Goal: Find specific page/section: Find specific page/section

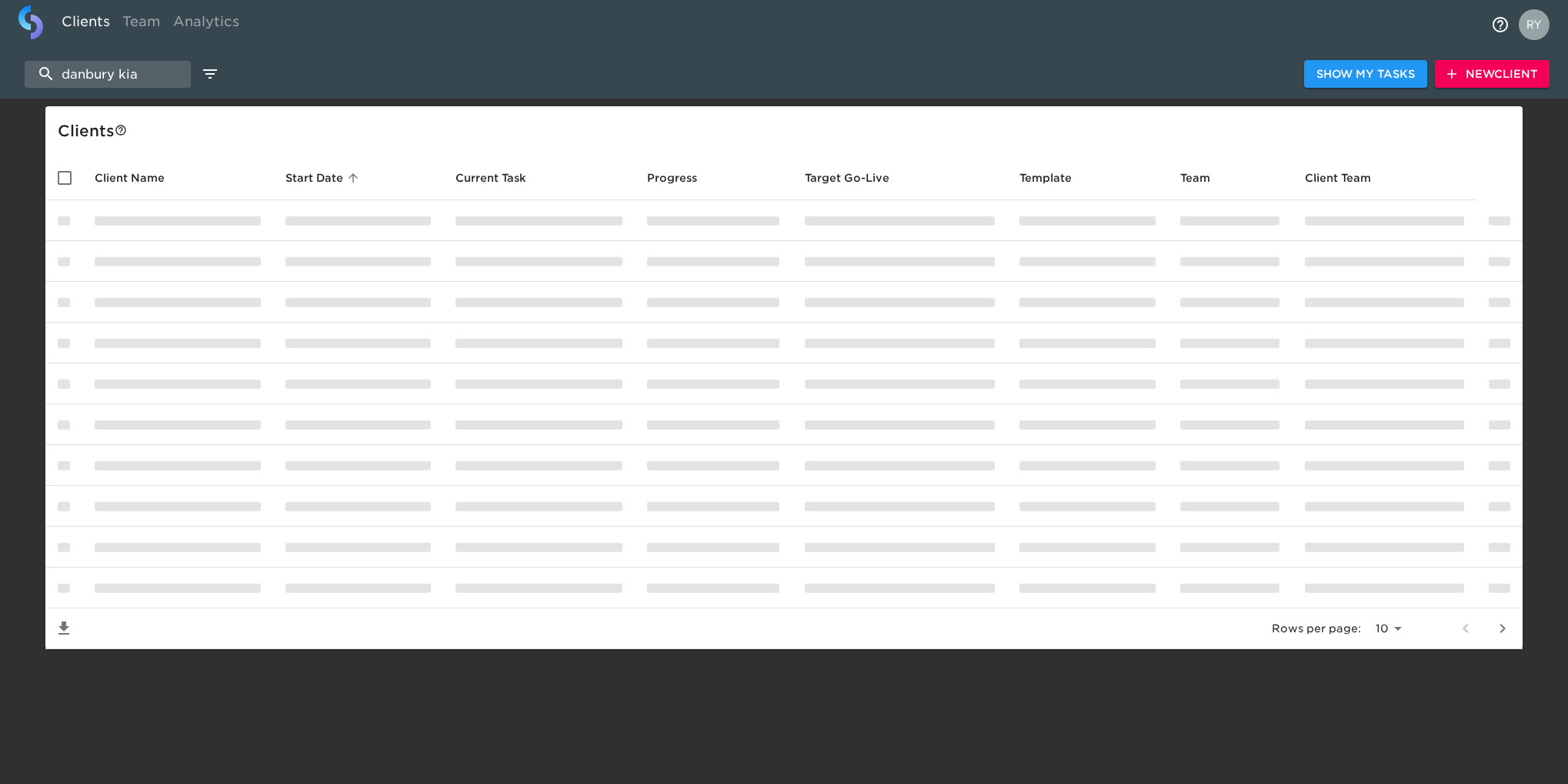
select select "10"
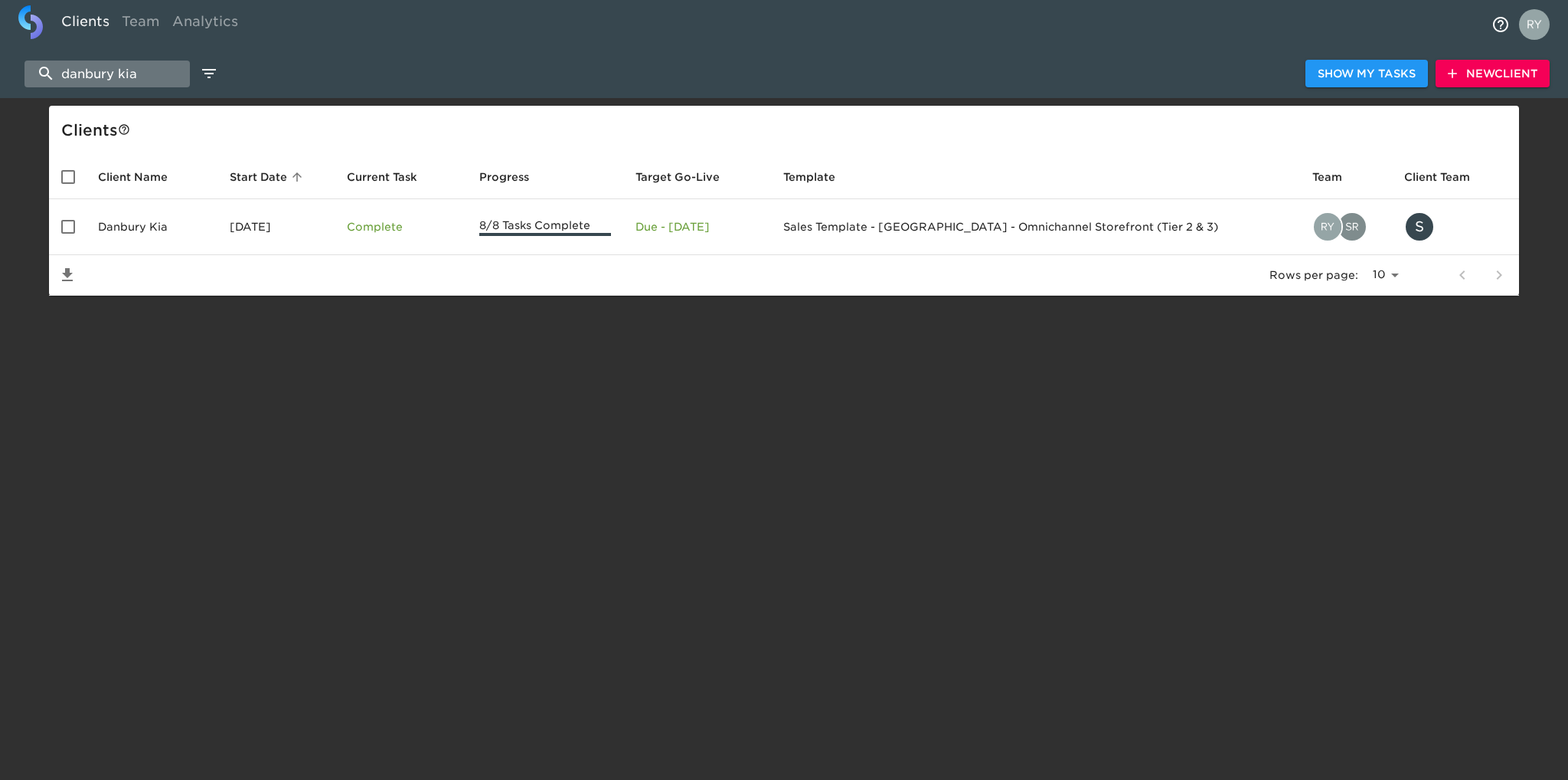
drag, startPoint x: 160, startPoint y: 71, endPoint x: 56, endPoint y: 81, distance: 104.5
click at [56, 81] on input "danbury kia" at bounding box center [107, 74] width 165 height 27
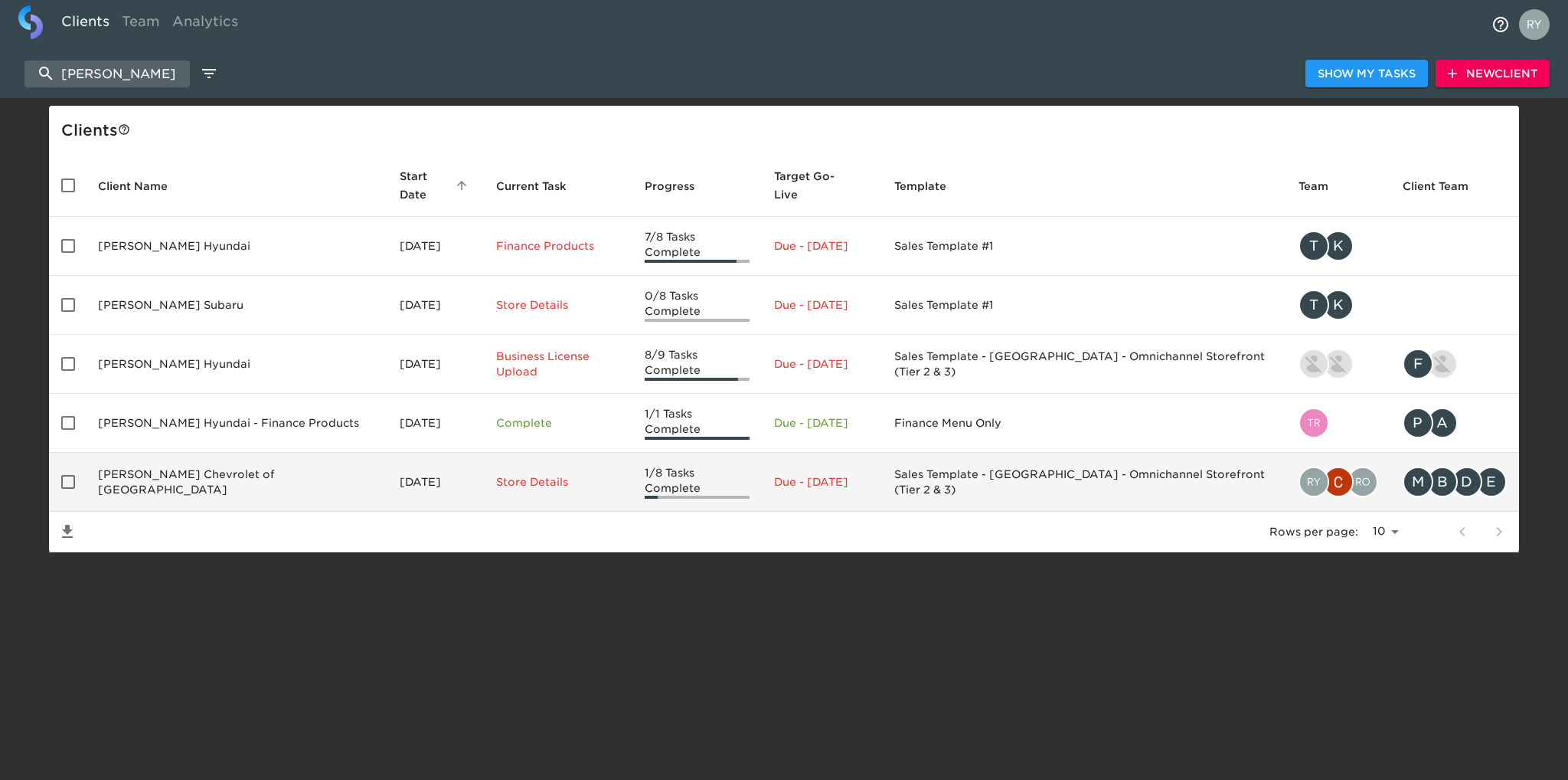
type input "[PERSON_NAME]"
click at [195, 453] on td "[PERSON_NAME] Chevrolet of [GEOGRAPHIC_DATA]" at bounding box center [237, 482] width 302 height 59
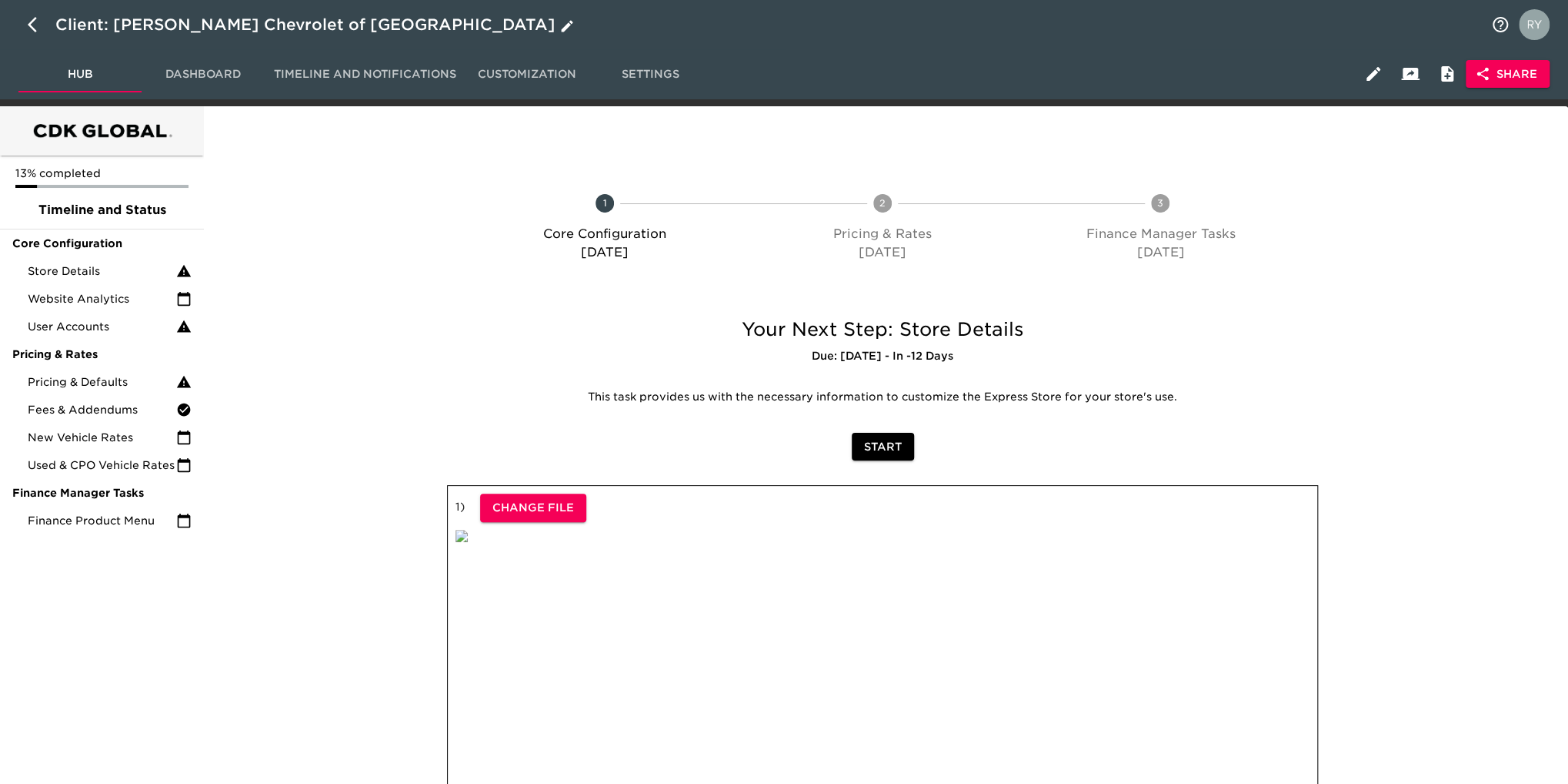
click at [33, 20] on icon "button" at bounding box center [33, 25] width 10 height 15
select select "10"
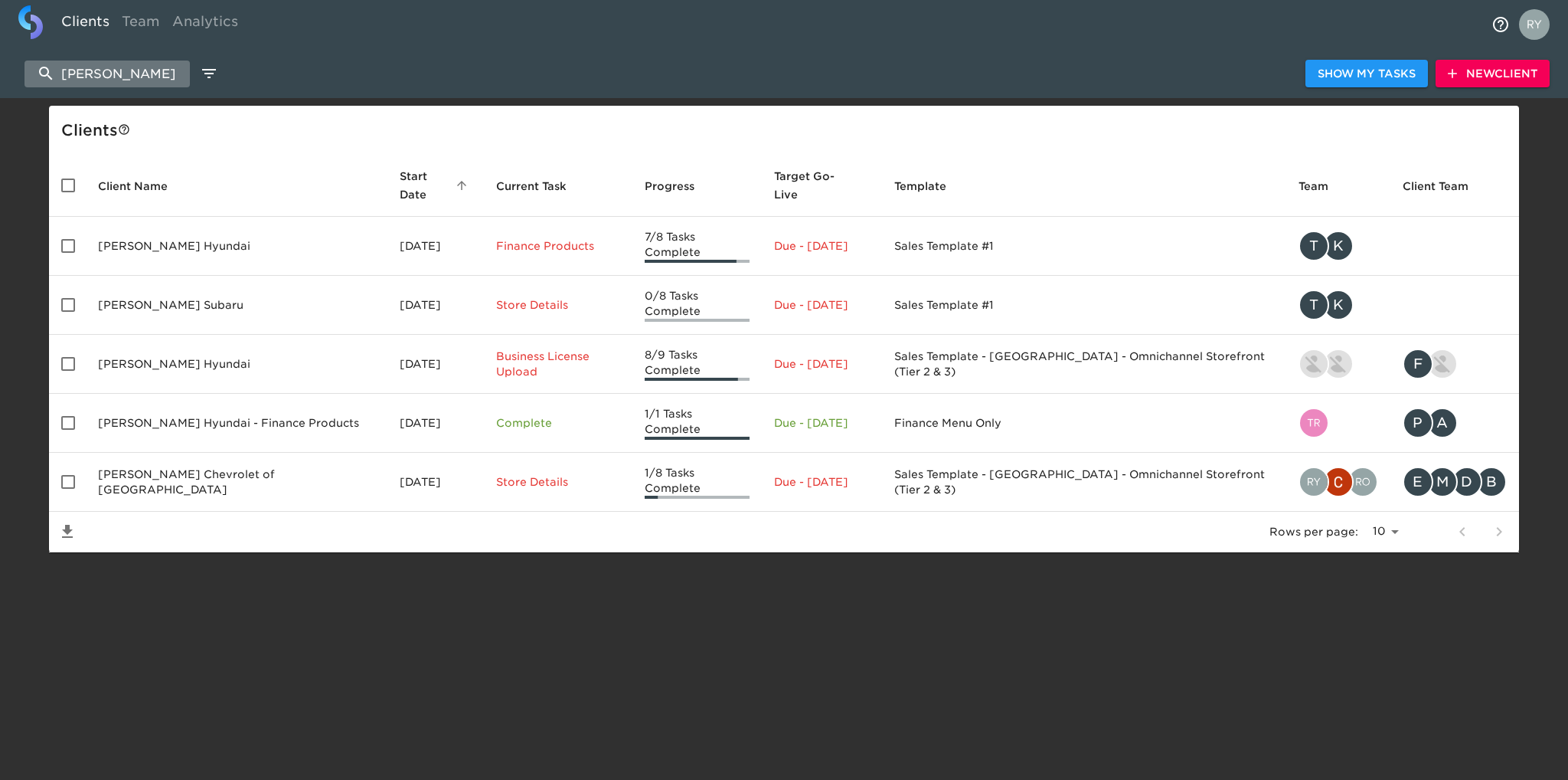
drag, startPoint x: 134, startPoint y: 71, endPoint x: 47, endPoint y: 74, distance: 87.1
click at [47, 74] on input "[PERSON_NAME]" at bounding box center [107, 74] width 165 height 27
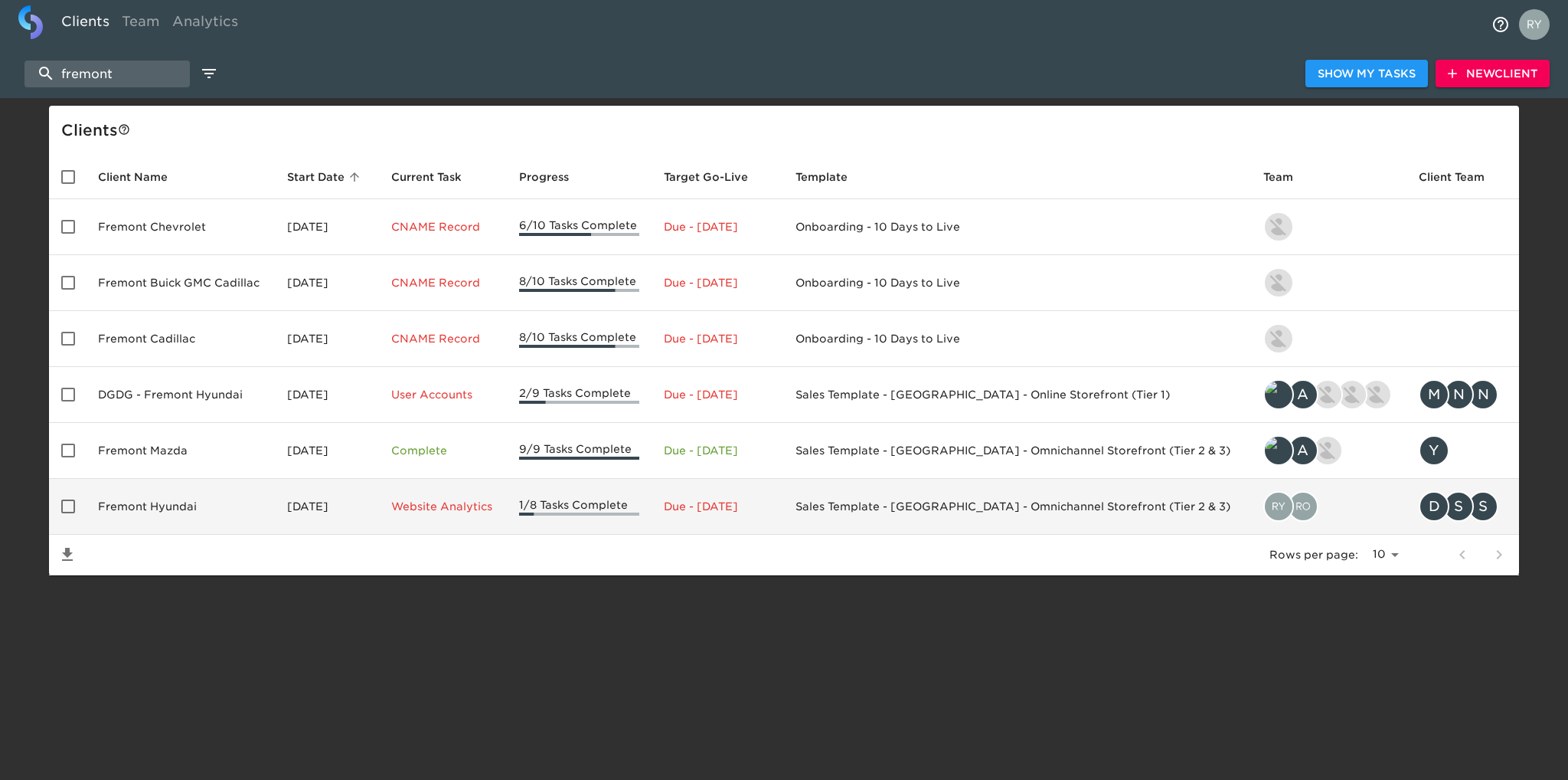
type input "fremont"
click at [178, 509] on td "Fremont Hyundai" at bounding box center [180, 506] width 189 height 56
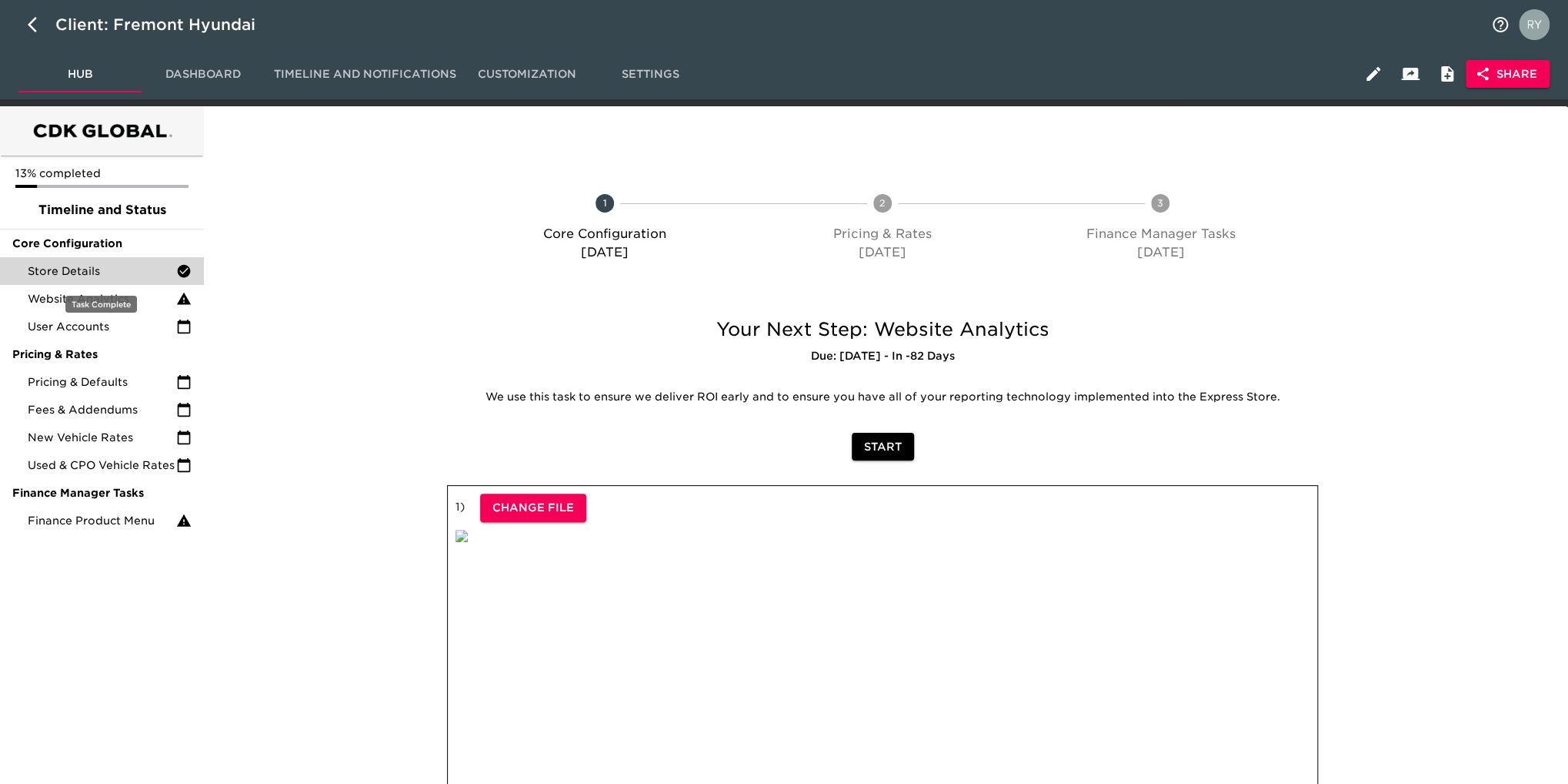
click at [83, 271] on span "Store Details" at bounding box center [102, 271] width 149 height 15
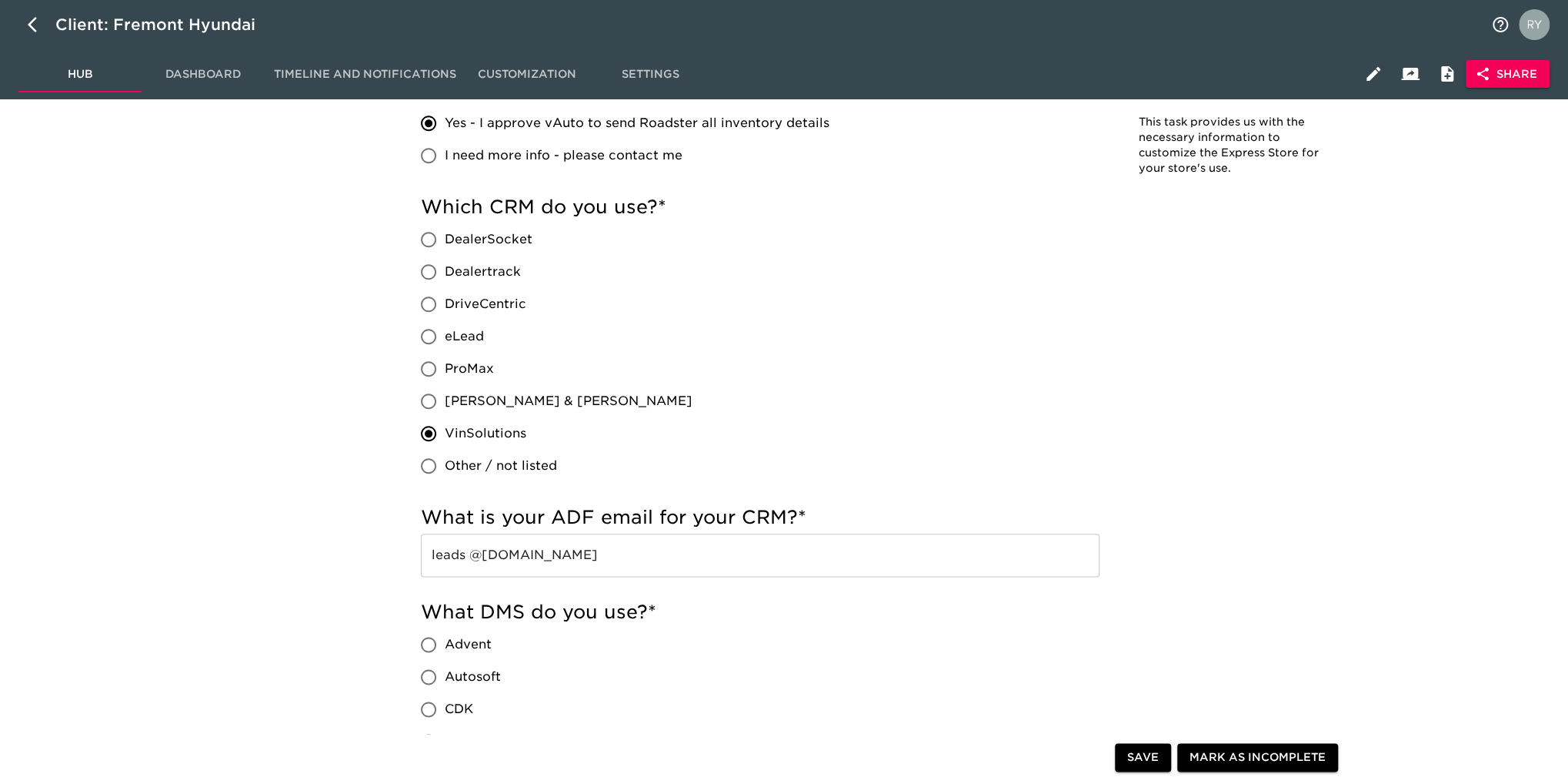
scroll to position [1001, 0]
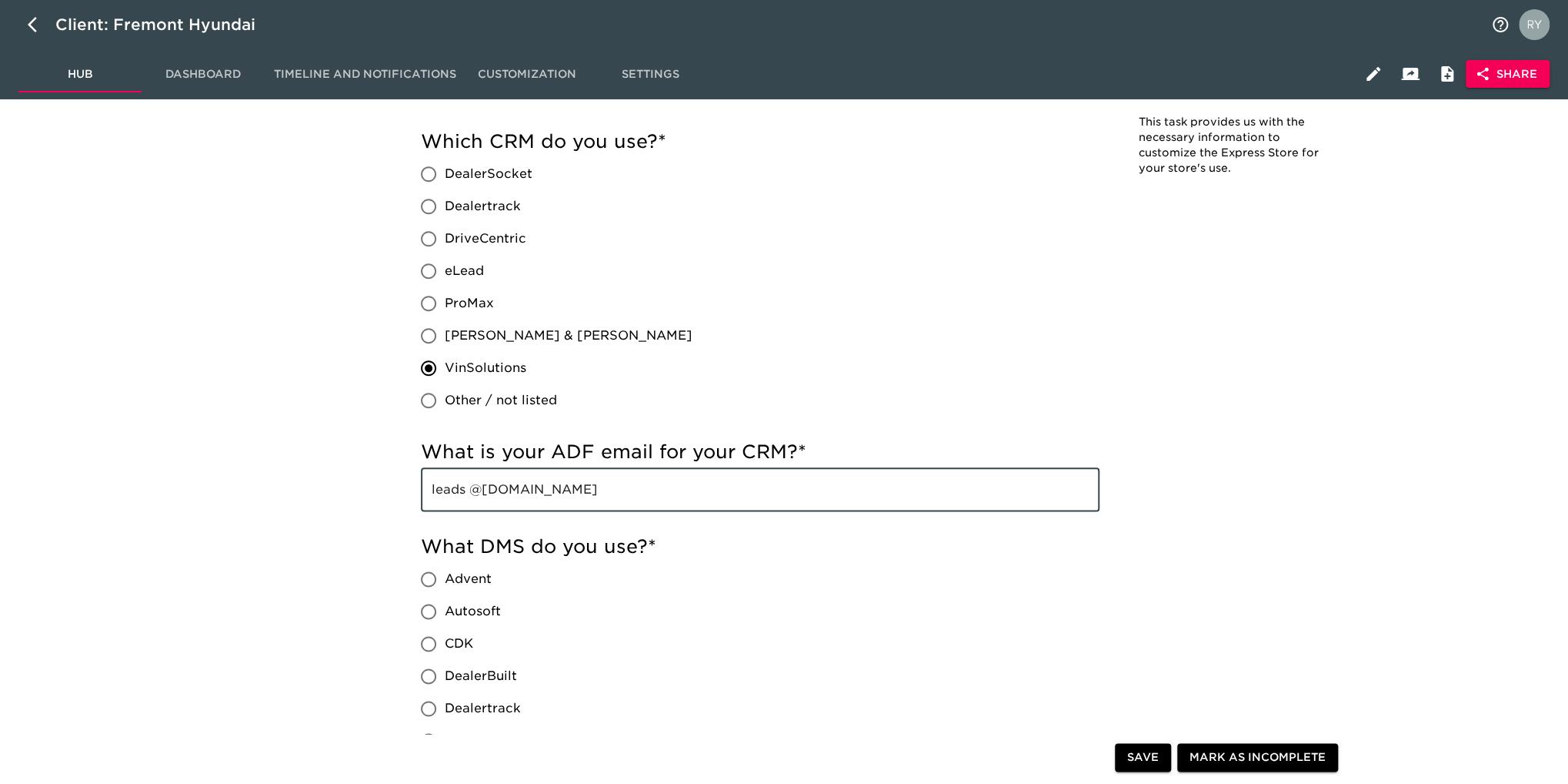
drag, startPoint x: 685, startPoint y: 497, endPoint x: 417, endPoint y: 498, distance: 268.0
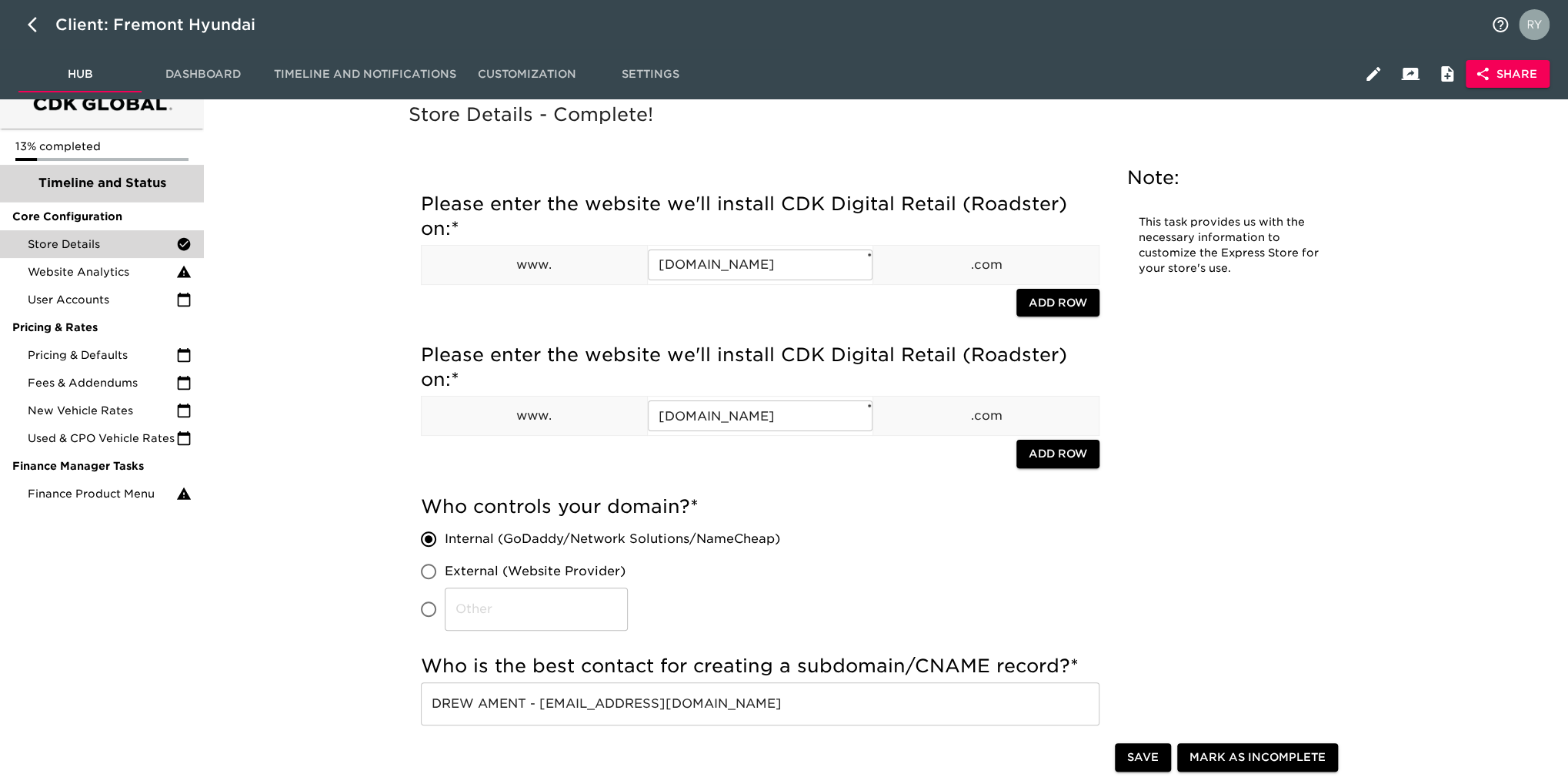
scroll to position [0, 0]
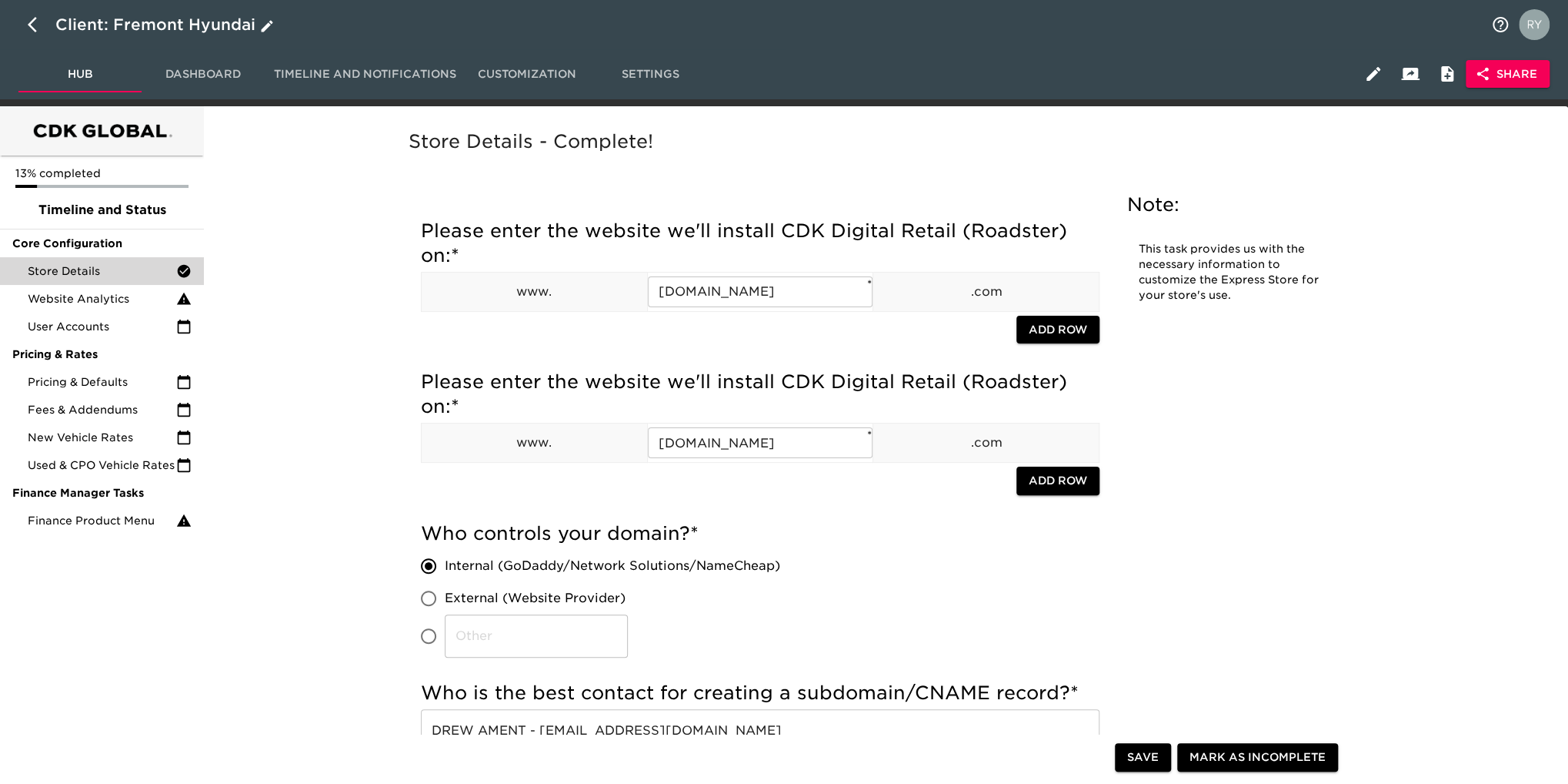
click at [28, 19] on icon "button" at bounding box center [36, 24] width 18 height 18
select select "10"
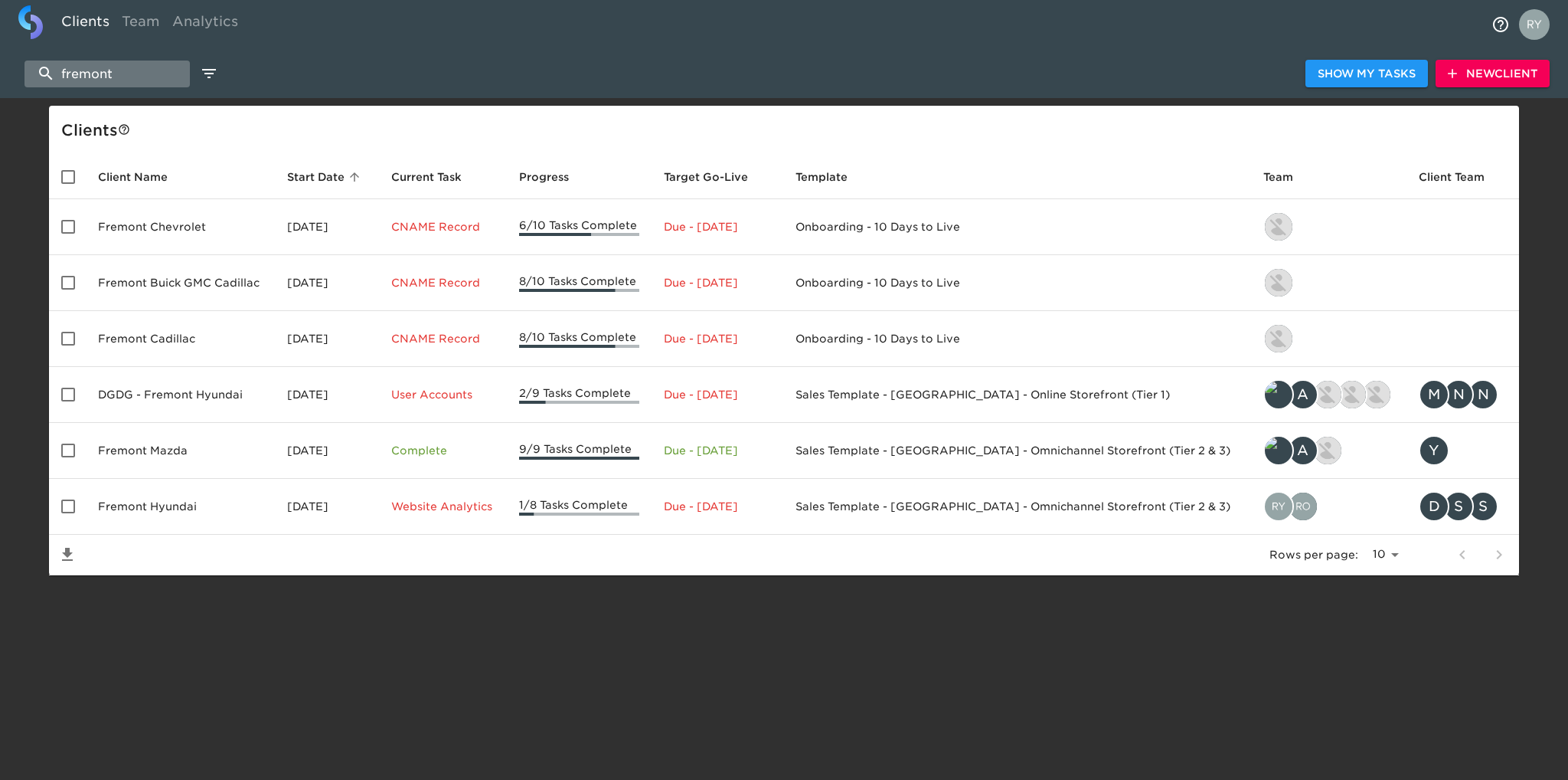
click at [142, 82] on input "fremont" at bounding box center [107, 74] width 165 height 27
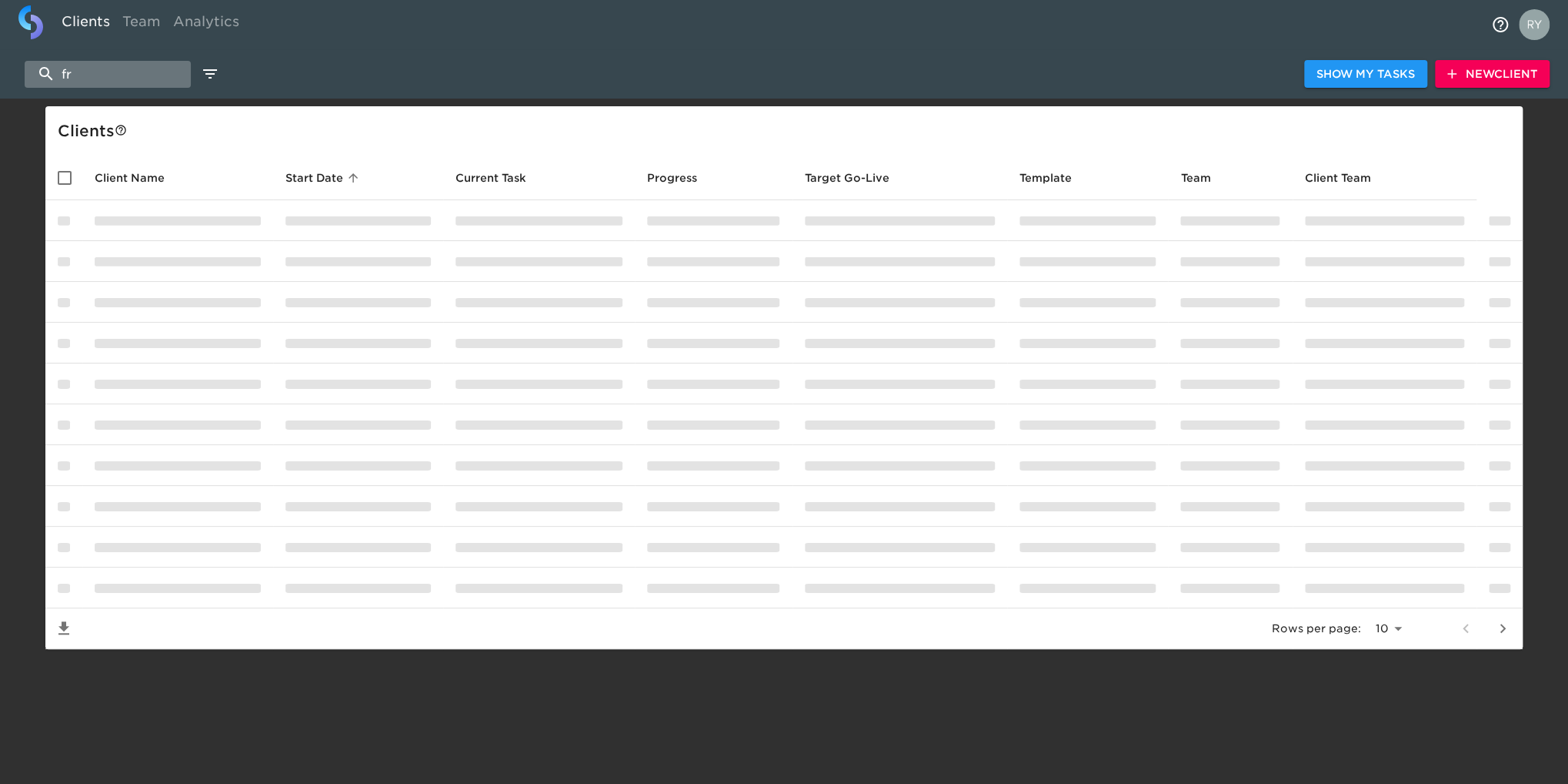
type input "f"
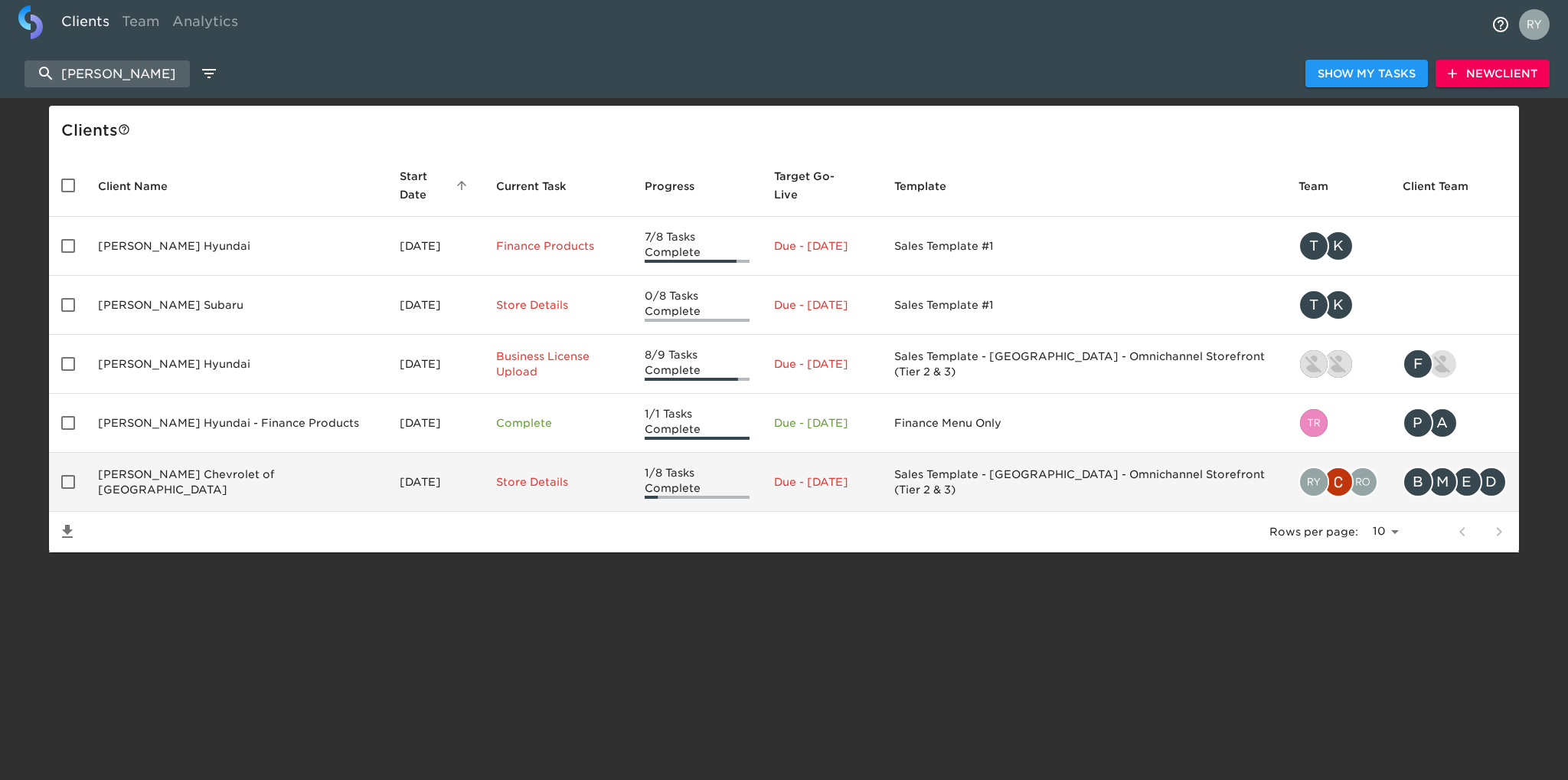
type input "[PERSON_NAME]"
click at [281, 453] on td "[PERSON_NAME] Chevrolet of [GEOGRAPHIC_DATA]" at bounding box center [237, 482] width 302 height 59
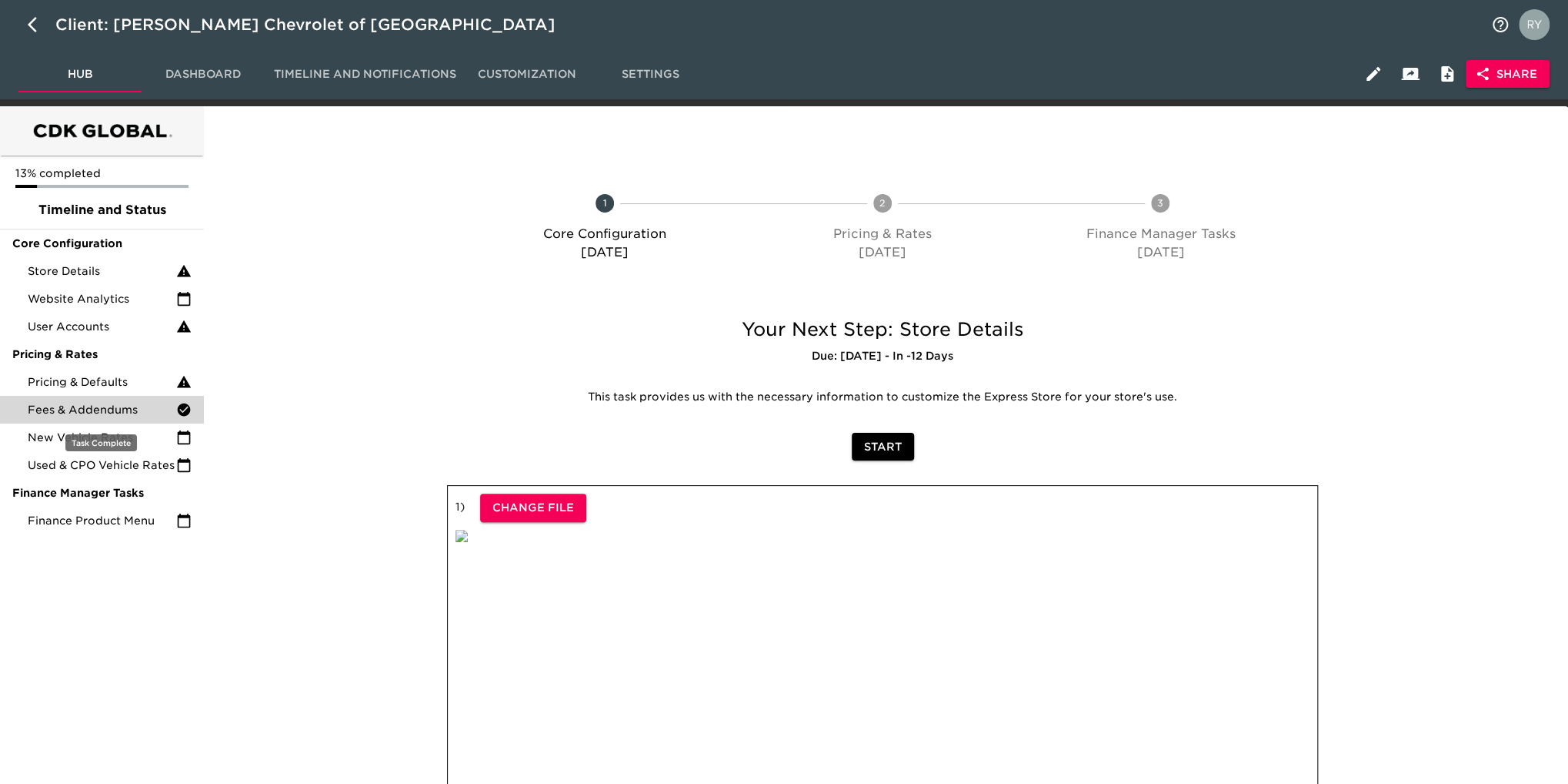
click at [129, 411] on span "Fees & Addendums" at bounding box center [102, 410] width 149 height 15
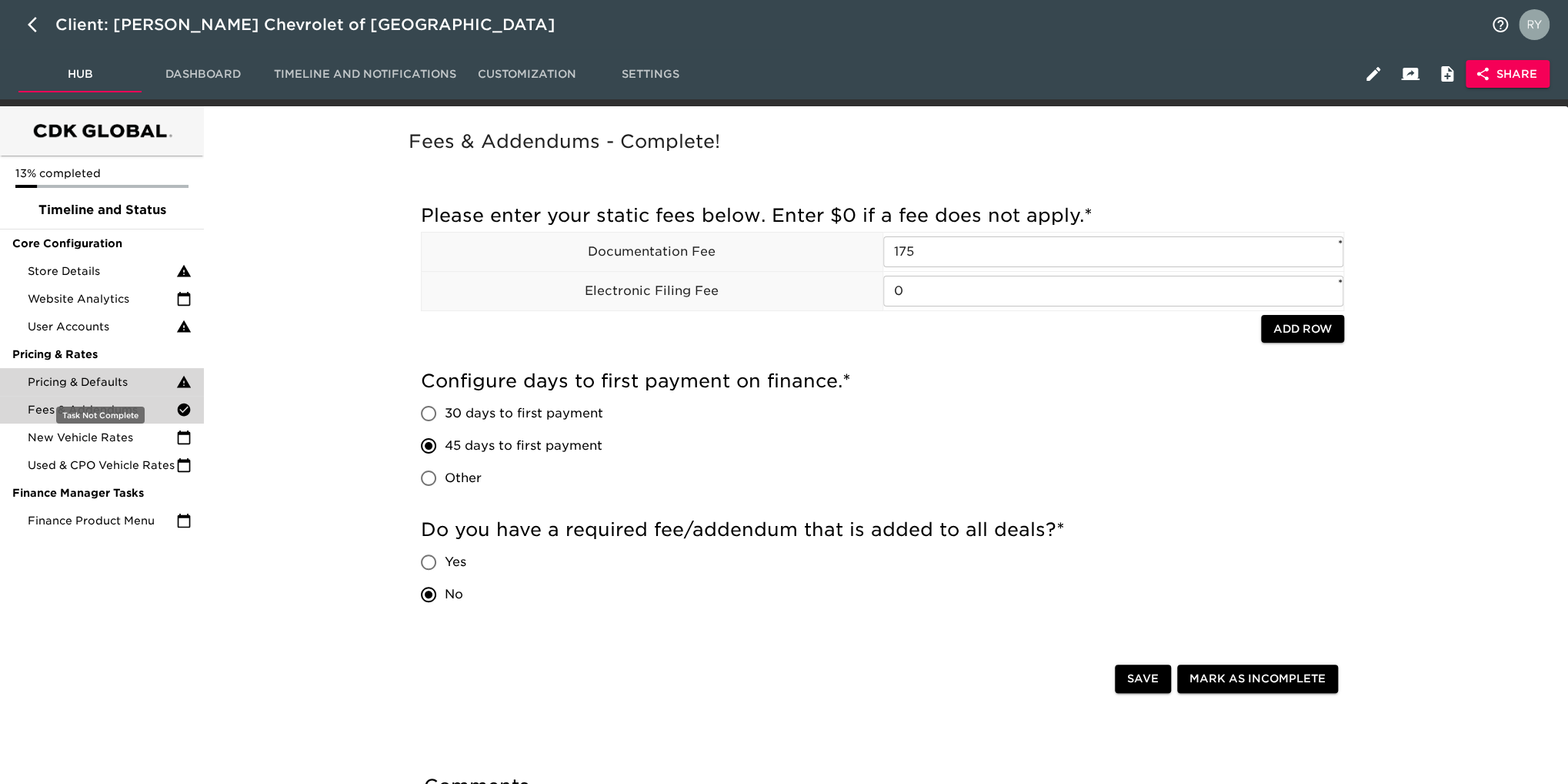
click at [129, 385] on span "Pricing & Defaults" at bounding box center [102, 382] width 149 height 15
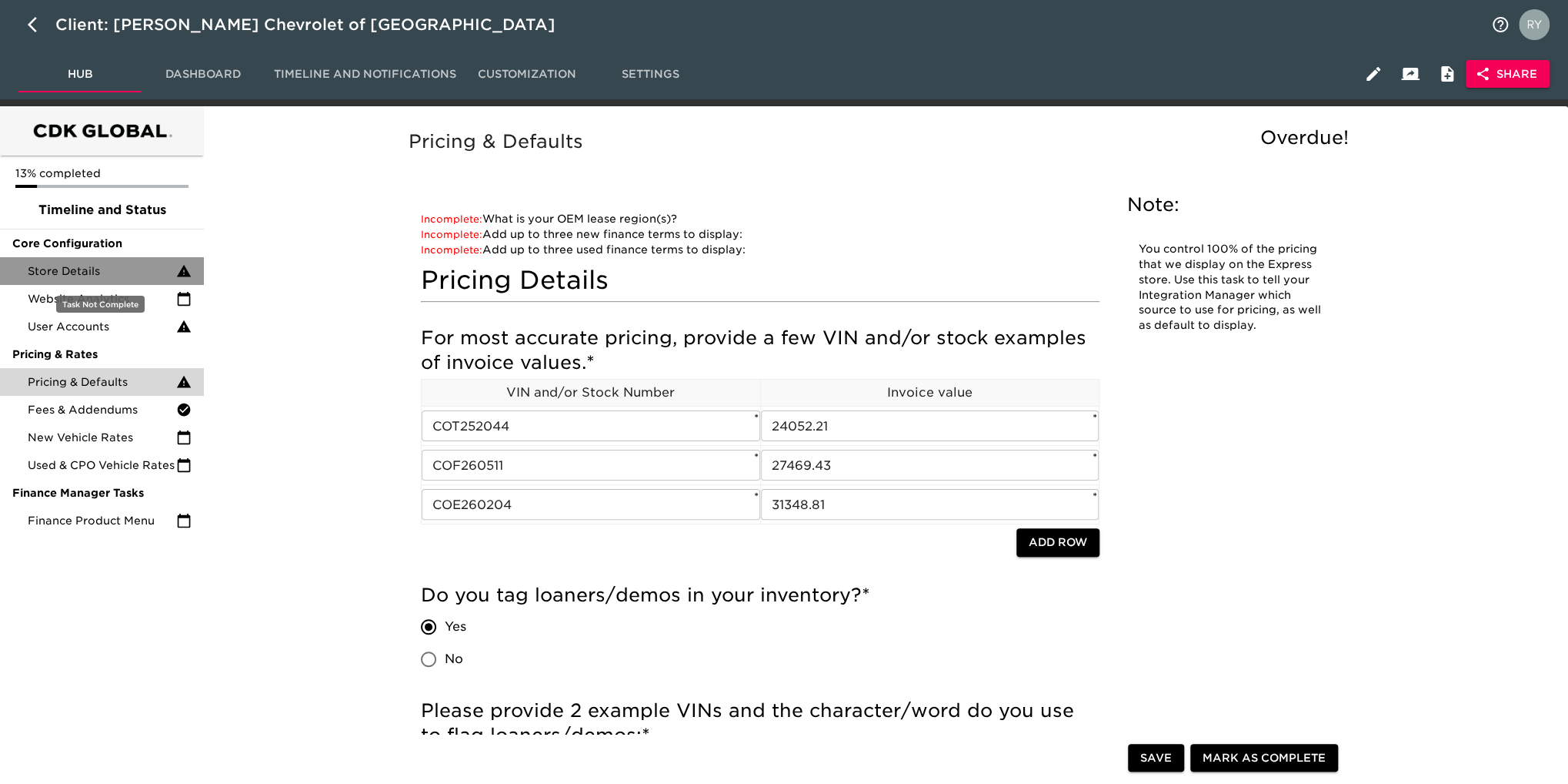
click at [97, 274] on span "Store Details" at bounding box center [102, 271] width 149 height 15
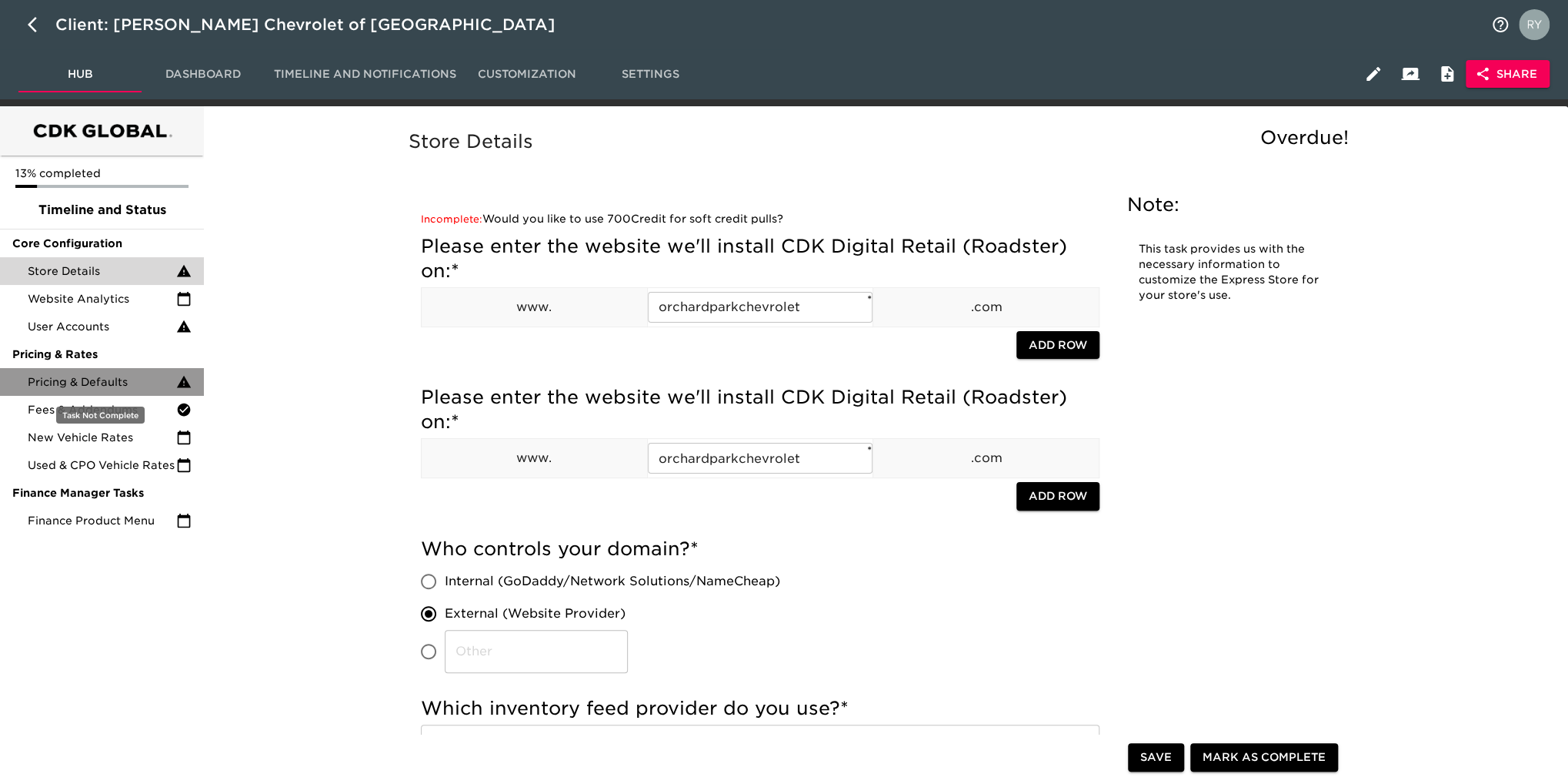
click at [99, 384] on span "Pricing & Defaults" at bounding box center [102, 382] width 149 height 15
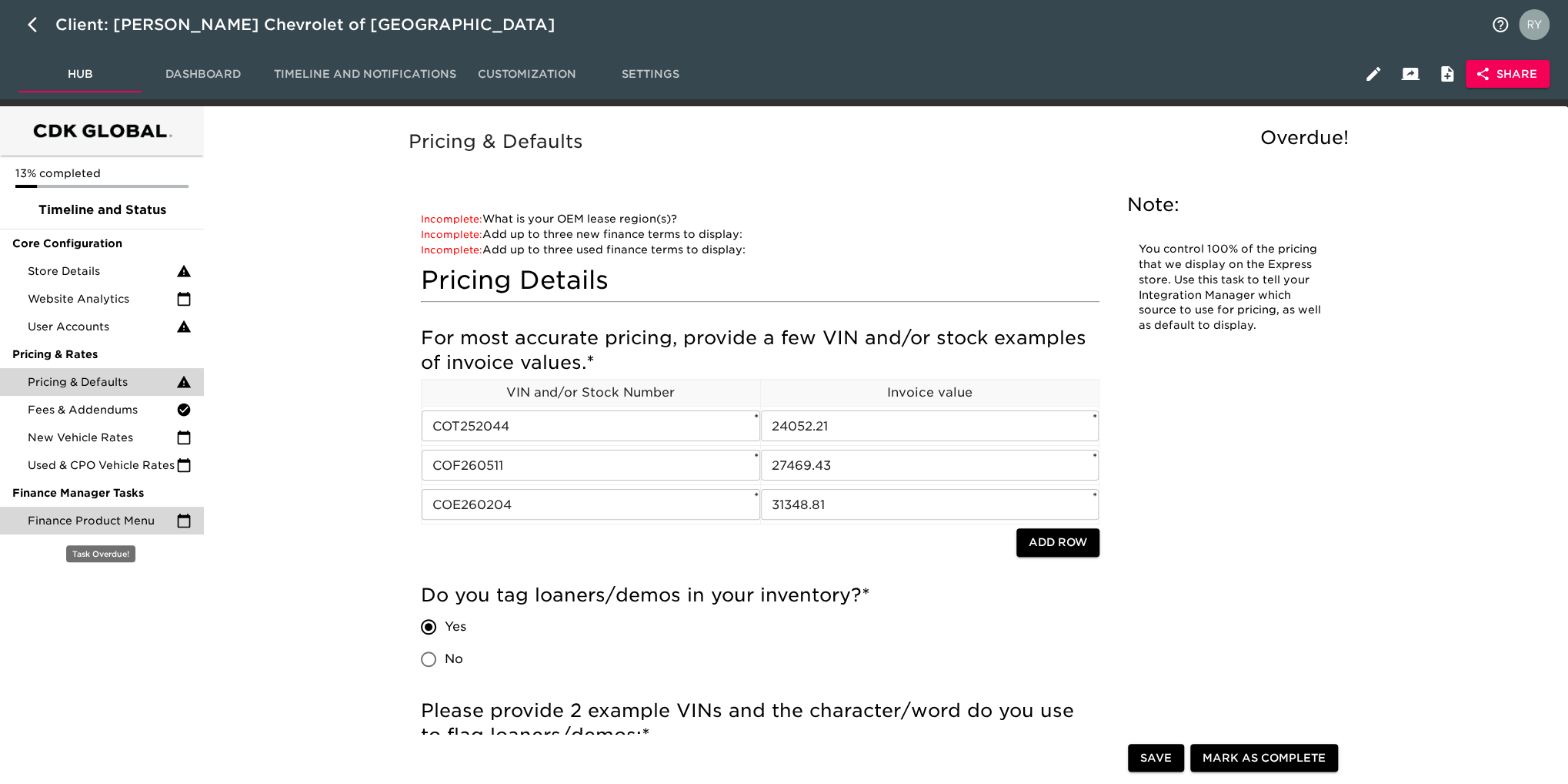
click at [118, 518] on span "Finance Product Menu" at bounding box center [102, 520] width 149 height 15
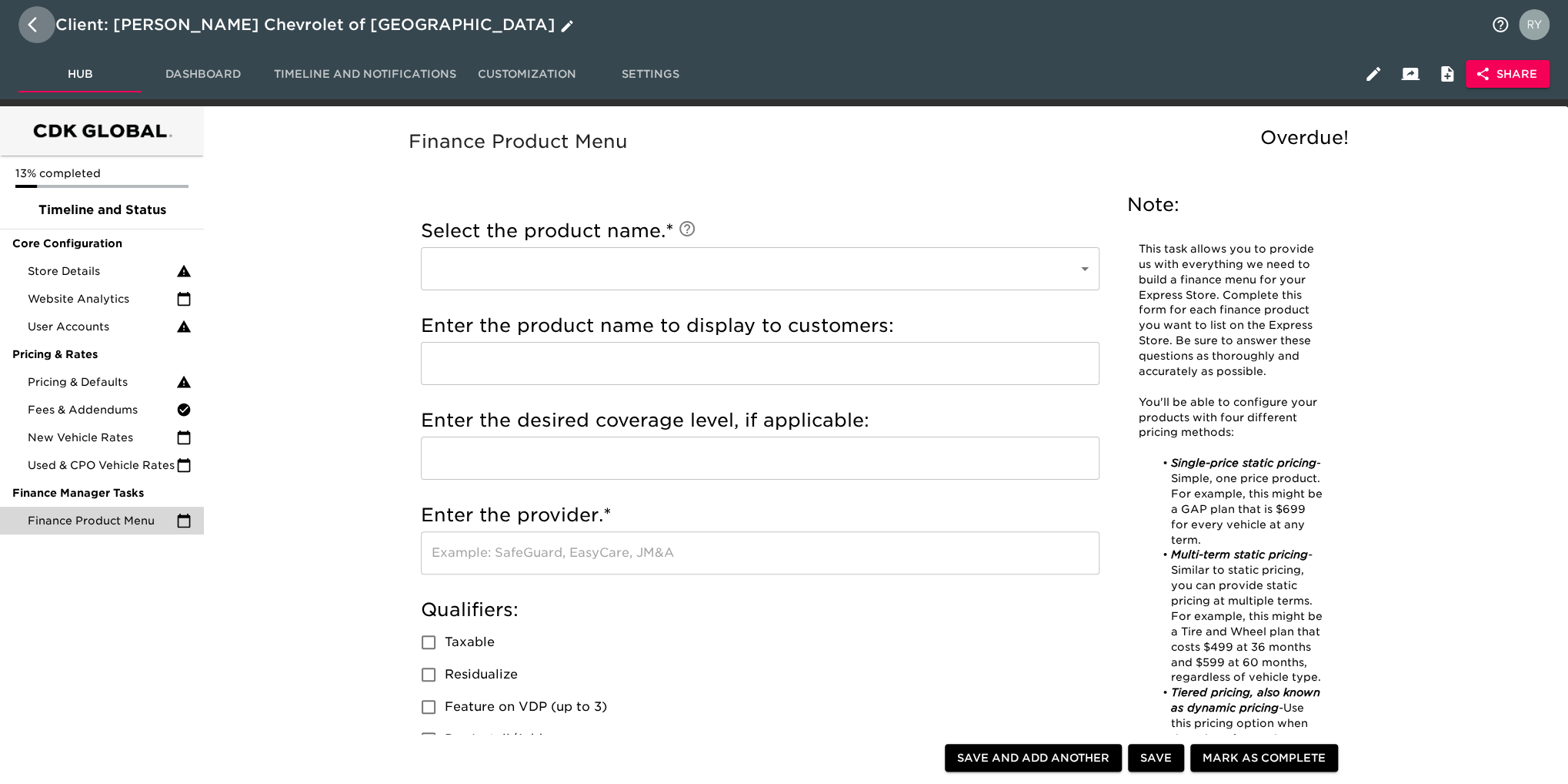
click at [34, 24] on icon "button" at bounding box center [36, 24] width 18 height 18
select select "10"
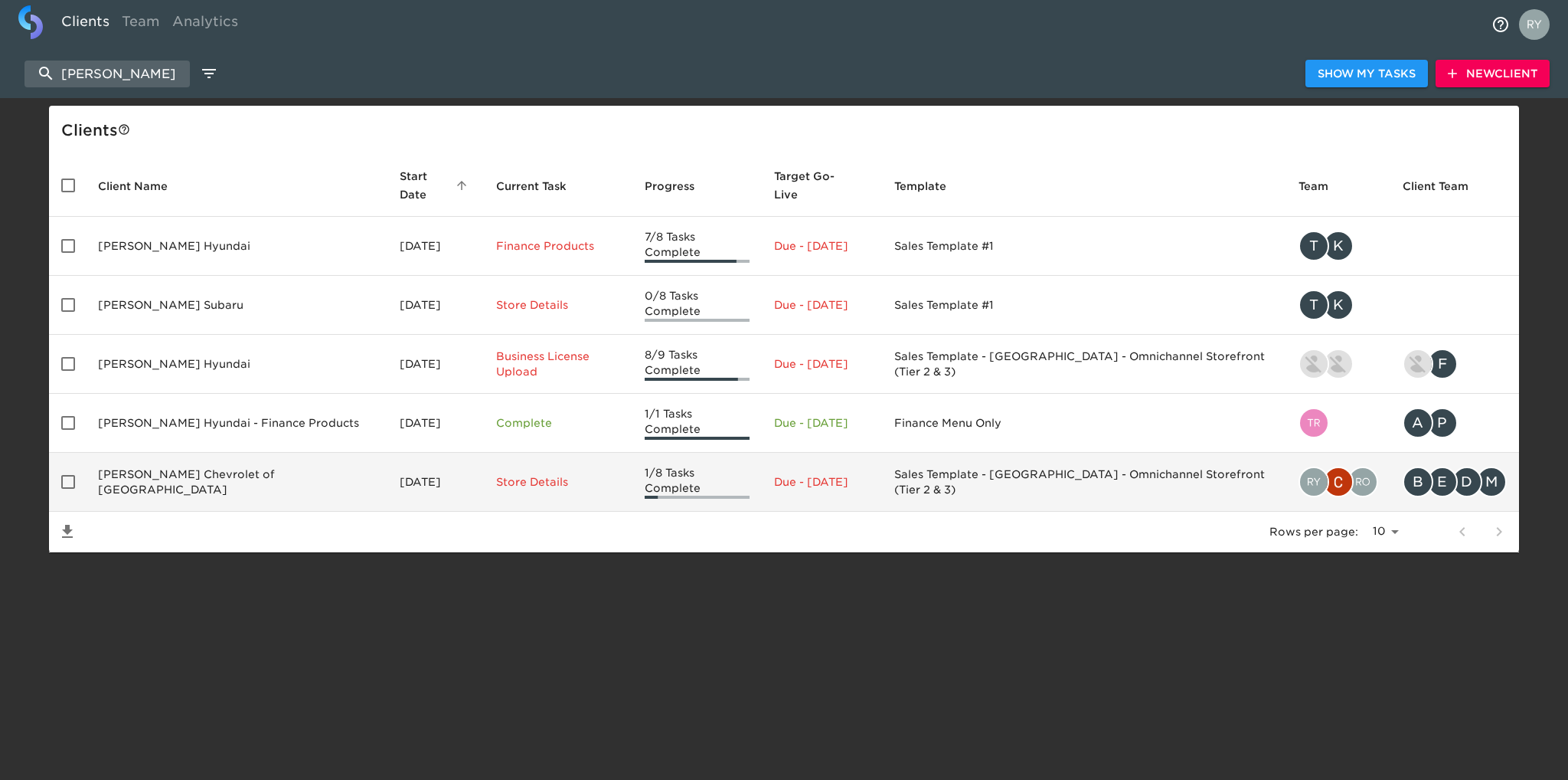
click at [205, 453] on td "[PERSON_NAME] Chevrolet of [GEOGRAPHIC_DATA]" at bounding box center [237, 482] width 302 height 59
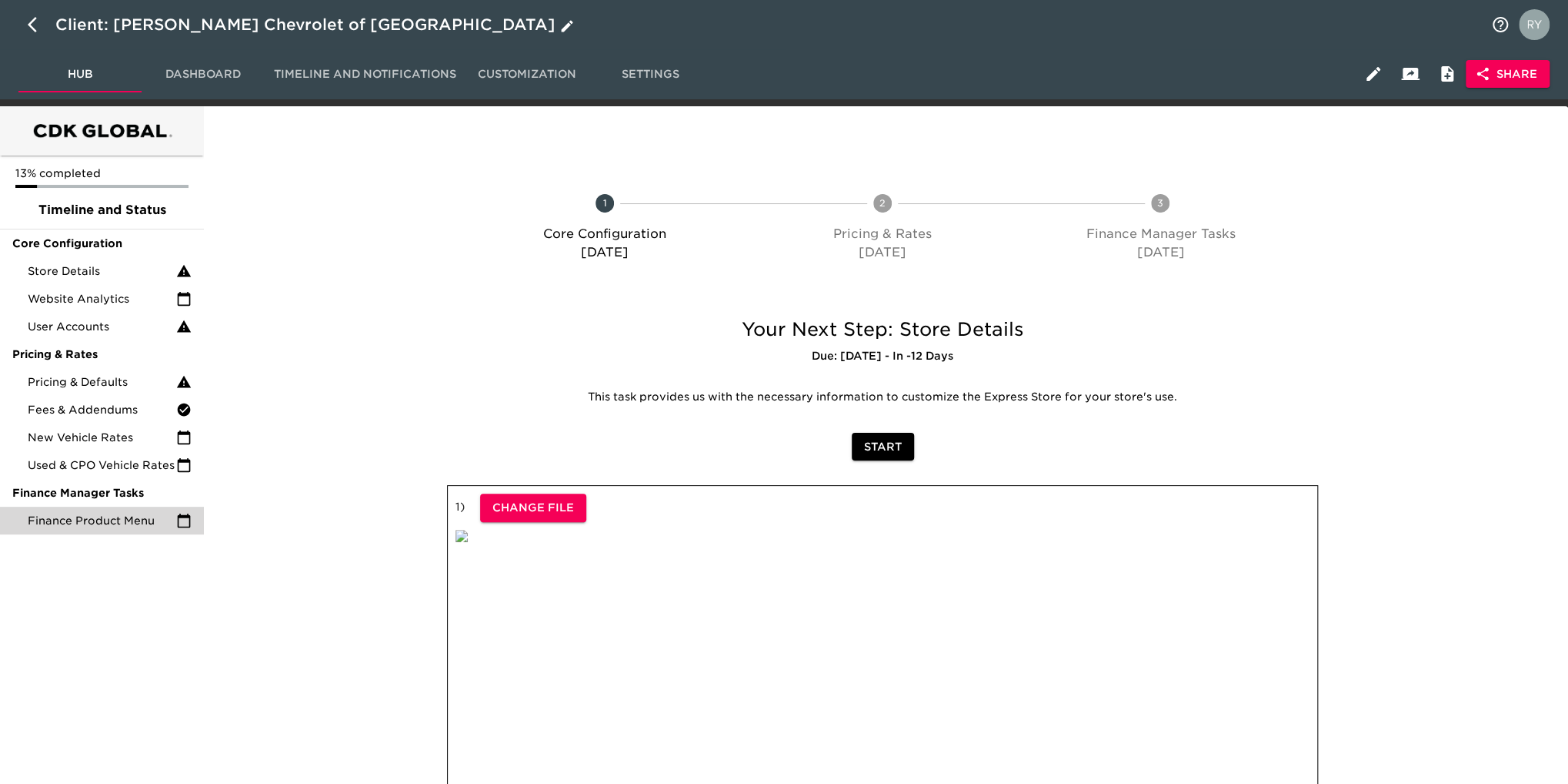
click at [28, 24] on icon "button" at bounding box center [36, 24] width 18 height 18
select select "10"
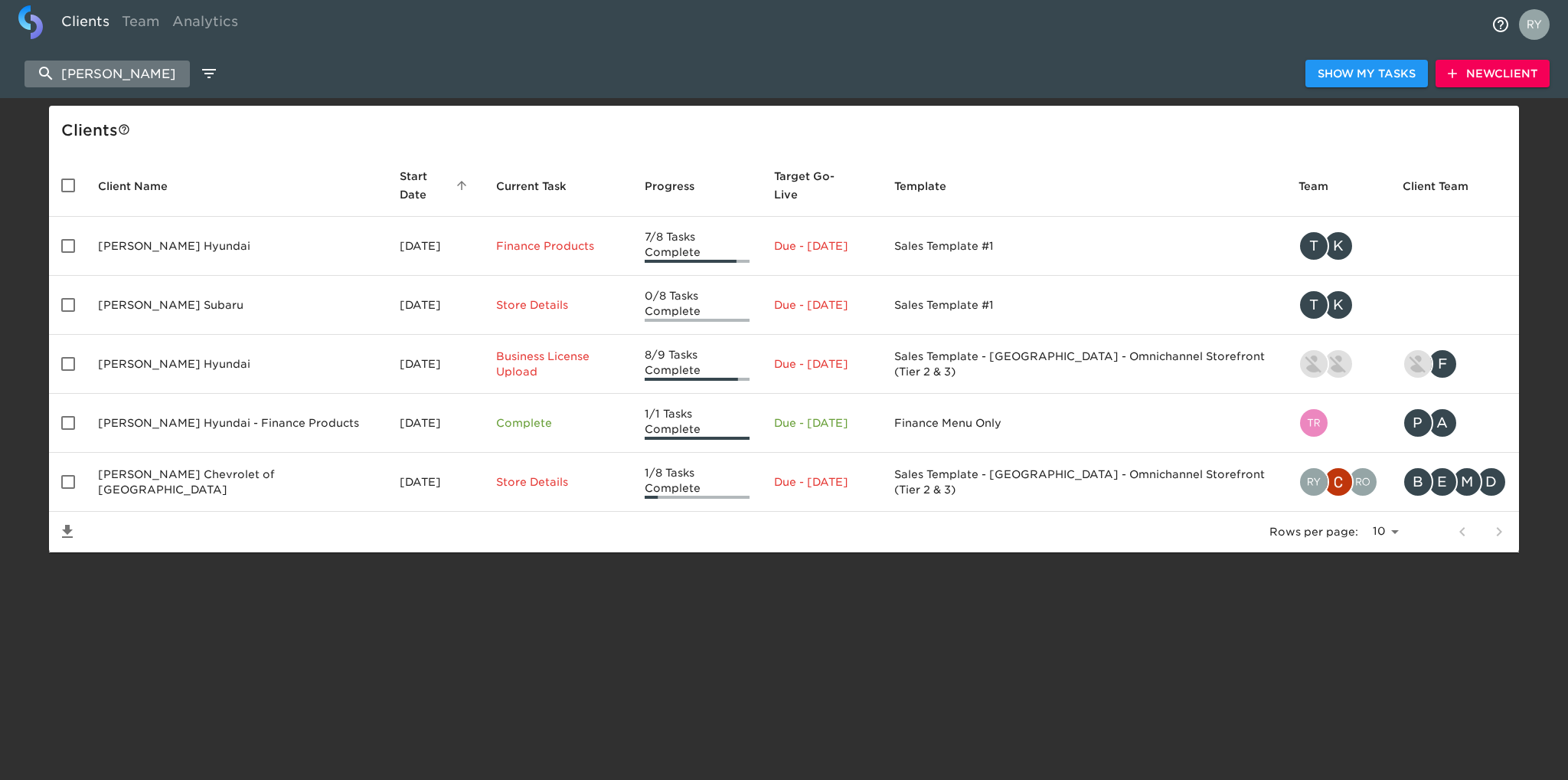
drag, startPoint x: 154, startPoint y: 74, endPoint x: 43, endPoint y: 75, distance: 111.0
click at [41, 75] on input "[PERSON_NAME]" at bounding box center [107, 74] width 165 height 27
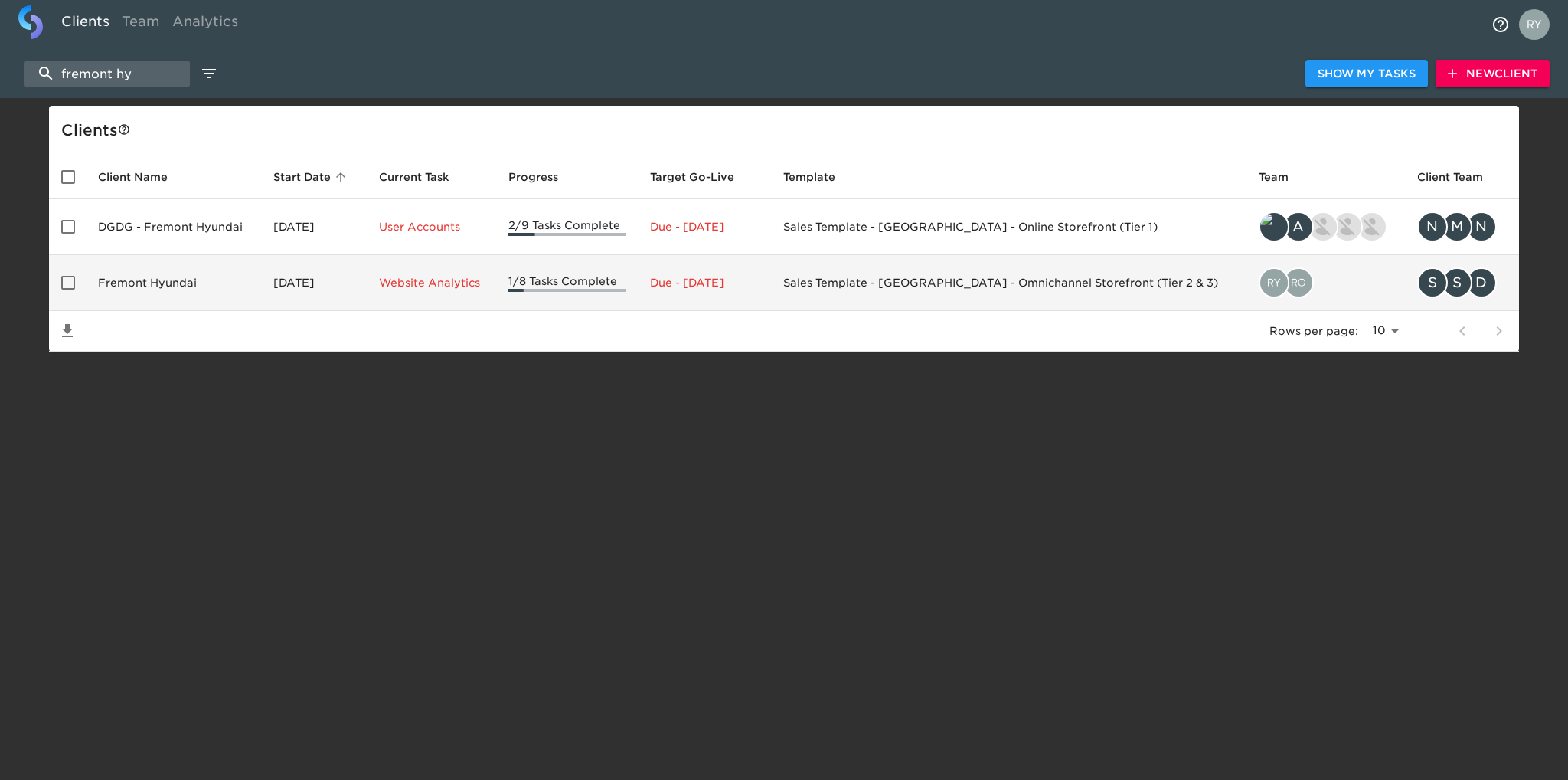
type input "fremont hy"
click at [180, 280] on td "Fremont Hyundai" at bounding box center [174, 283] width 176 height 56
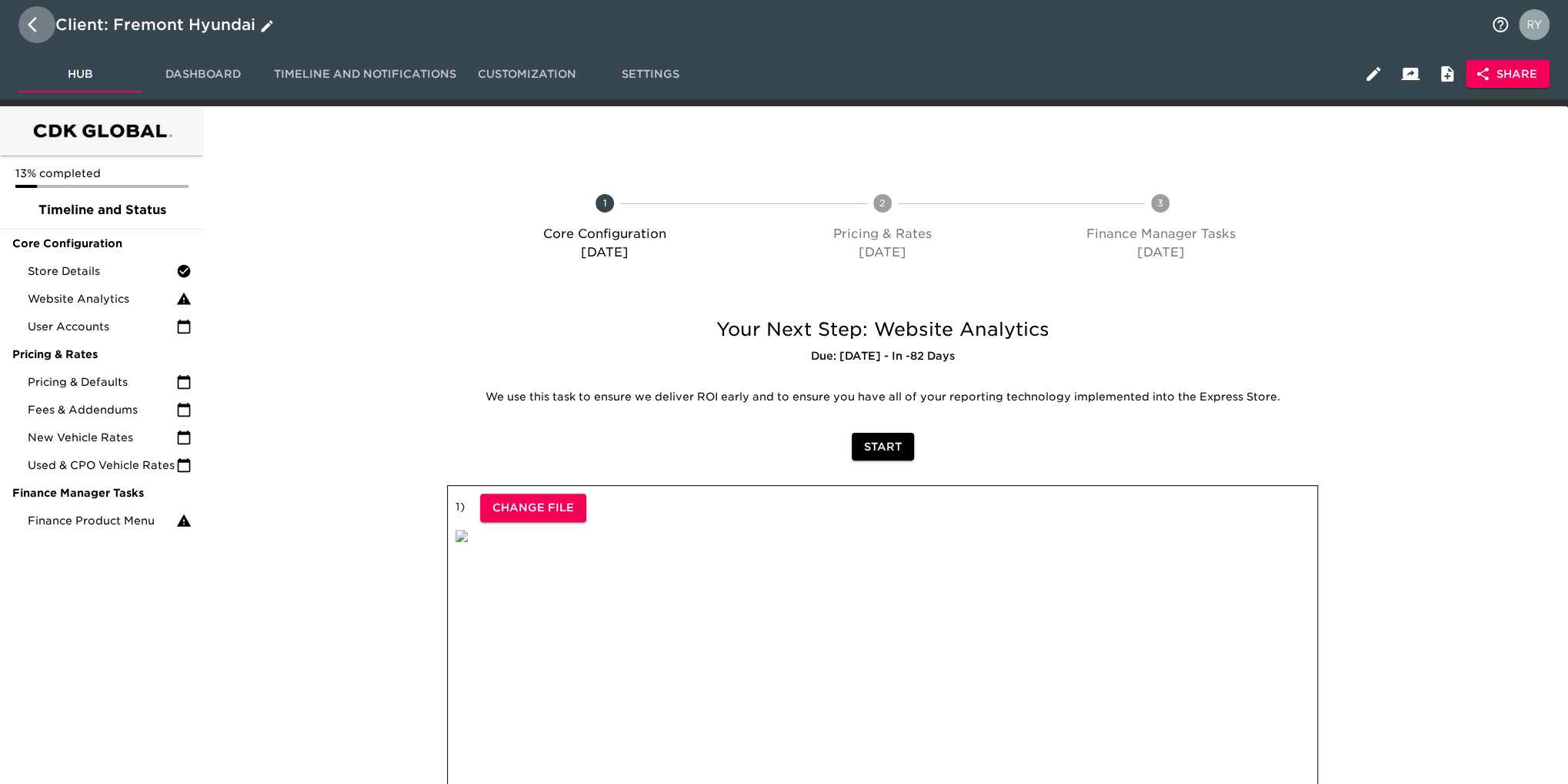
click at [31, 24] on icon "button" at bounding box center [33, 25] width 10 height 15
select select "10"
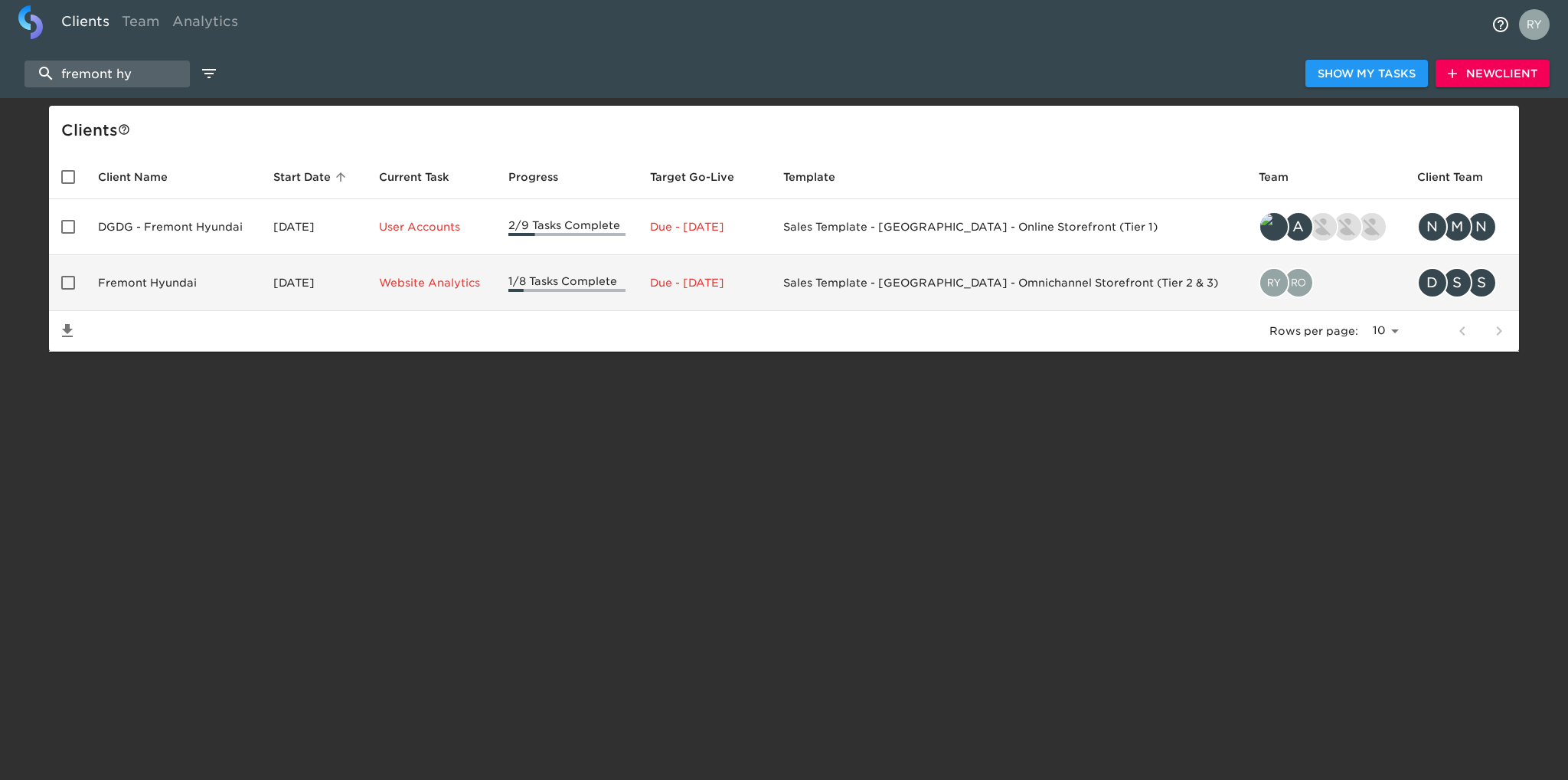
click at [119, 284] on td "Fremont Hyundai" at bounding box center [174, 283] width 176 height 56
